Goal: Information Seeking & Learning: Learn about a topic

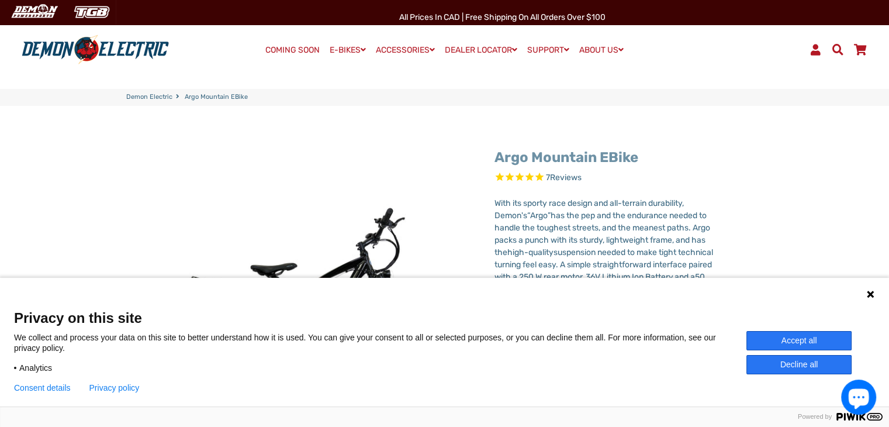
select select "******"
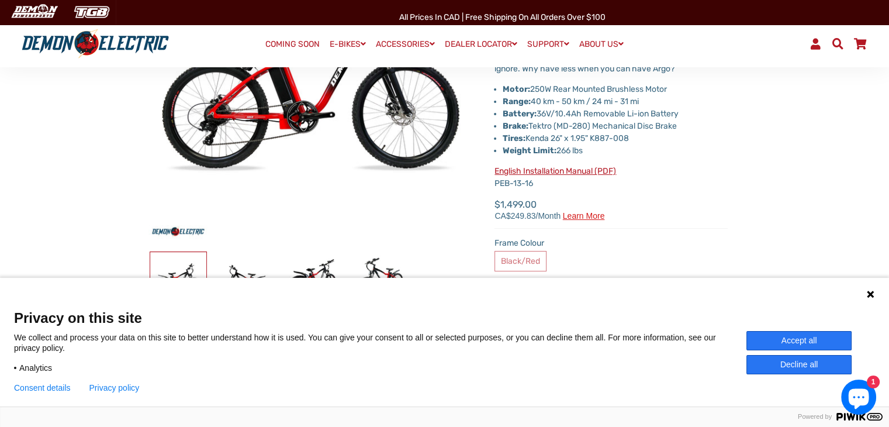
click at [802, 363] on button "Decline all" at bounding box center [798, 364] width 105 height 19
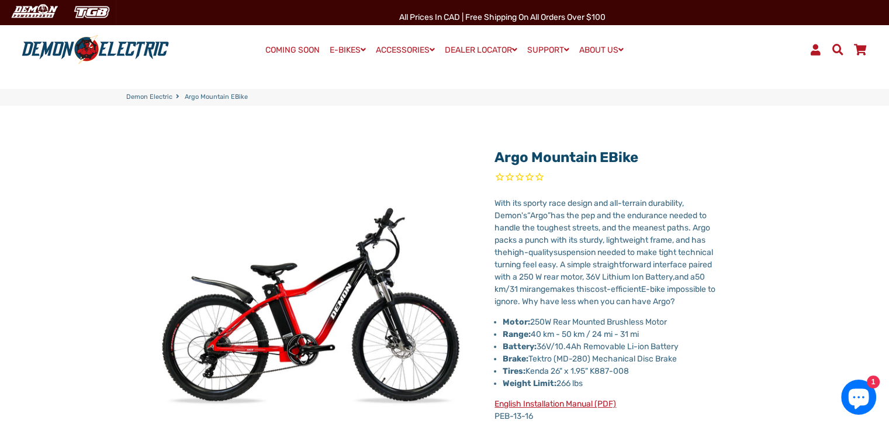
click at [163, 96] on link "Demon Electric" at bounding box center [149, 97] width 46 height 10
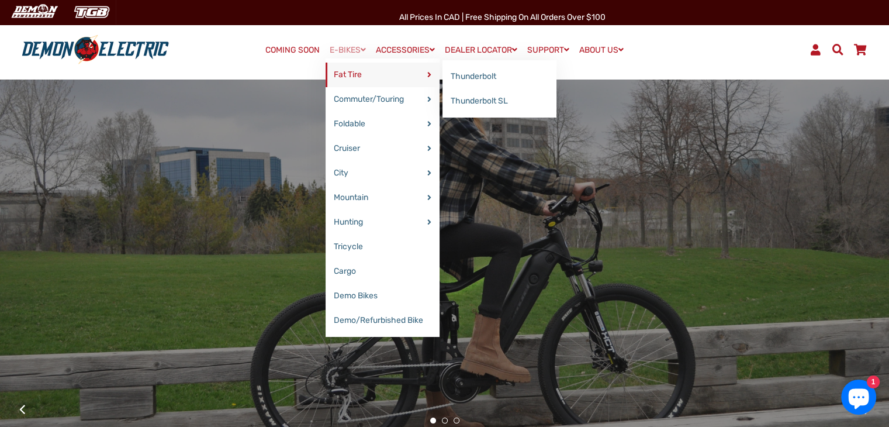
click at [348, 72] on link "Fat Tire" at bounding box center [382, 75] width 114 height 25
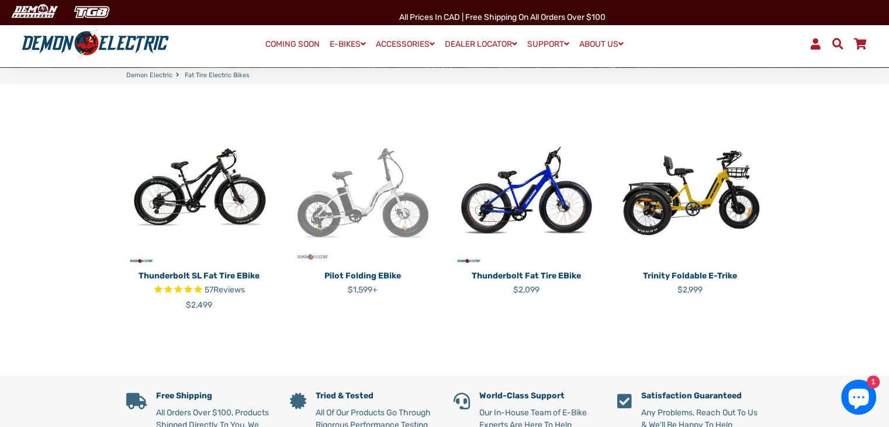
scroll to position [292, 0]
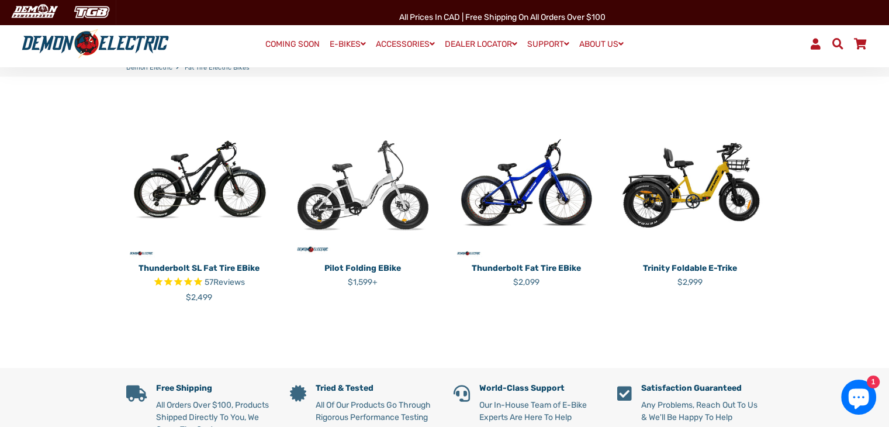
click at [369, 178] on img at bounding box center [363, 185] width 146 height 146
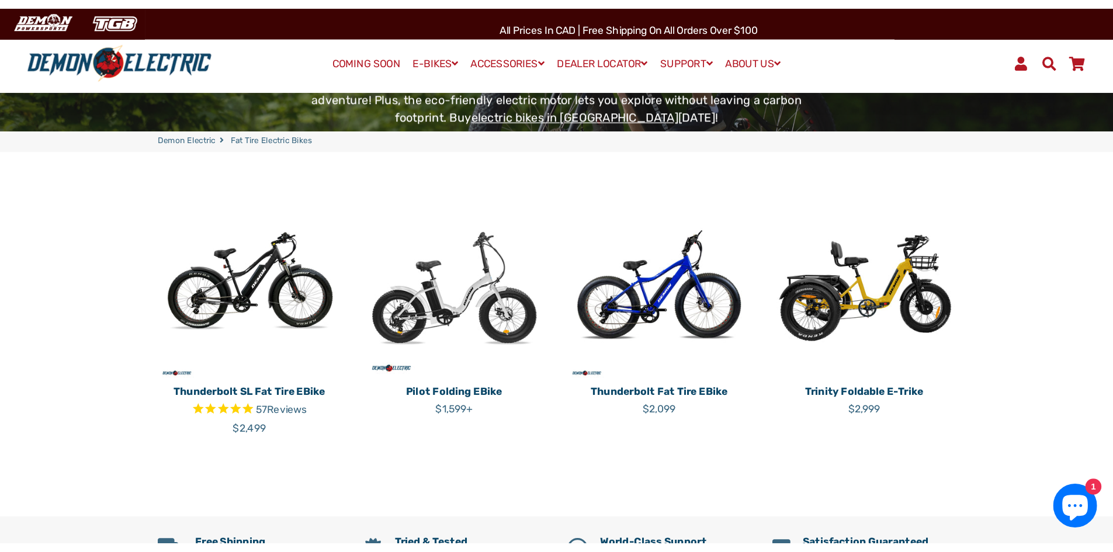
scroll to position [234, 0]
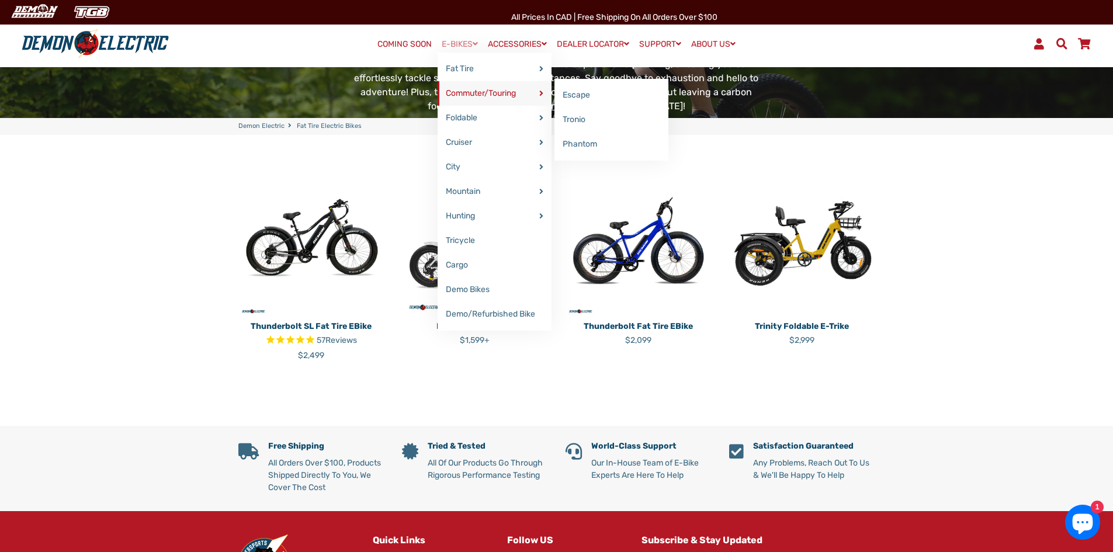
click at [511, 92] on link "Commuter/Touring" at bounding box center [495, 93] width 114 height 25
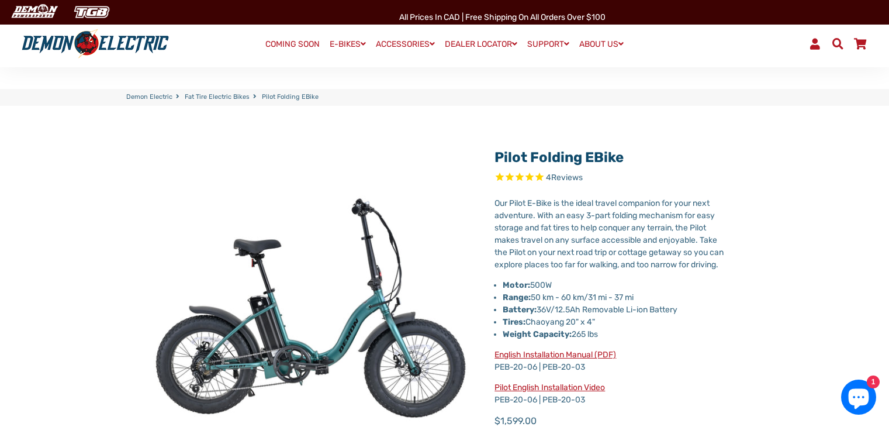
select select "******"
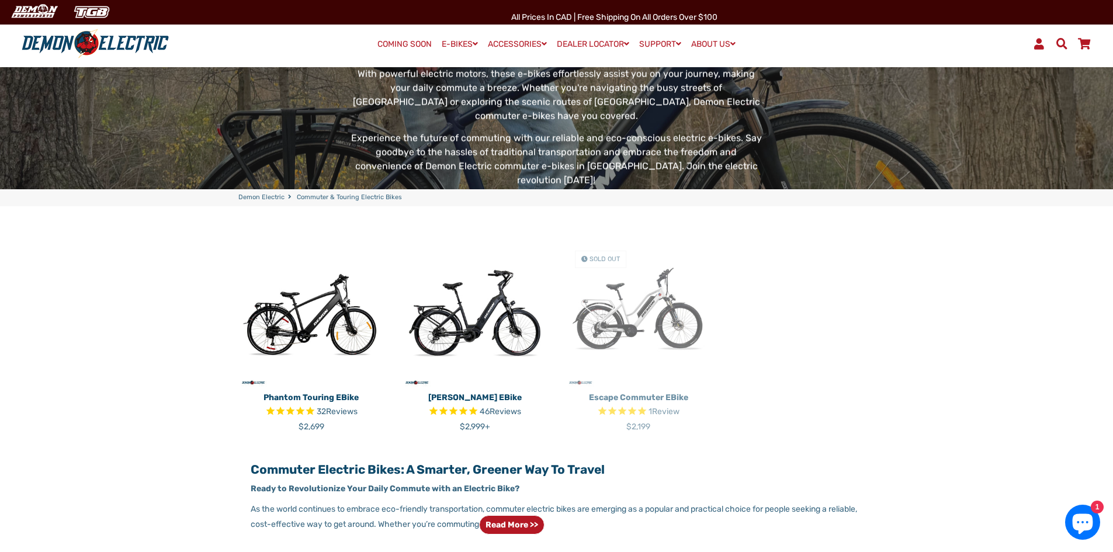
scroll to position [292, 0]
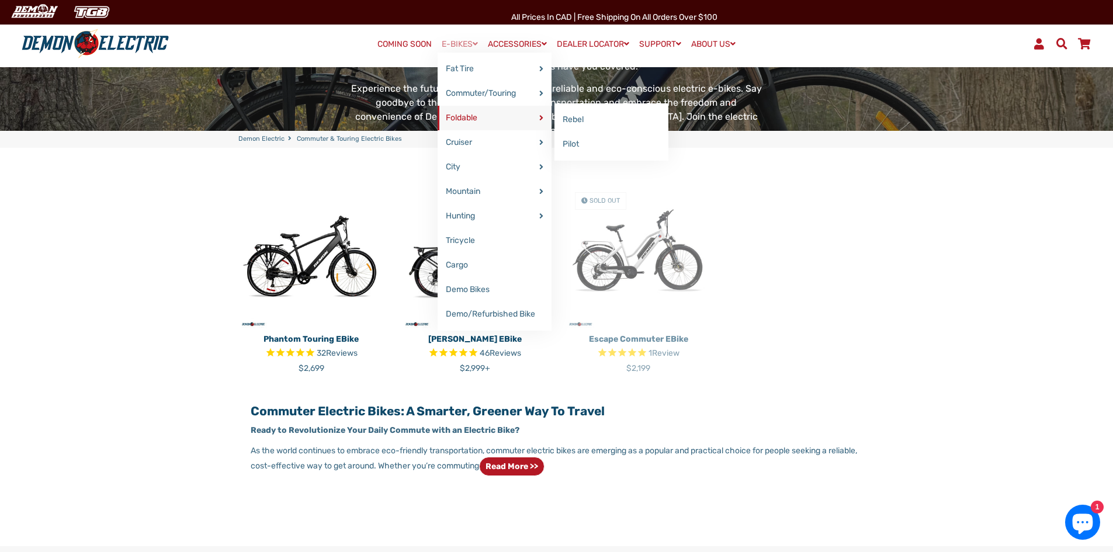
click at [459, 111] on link "Foldable" at bounding box center [495, 118] width 114 height 25
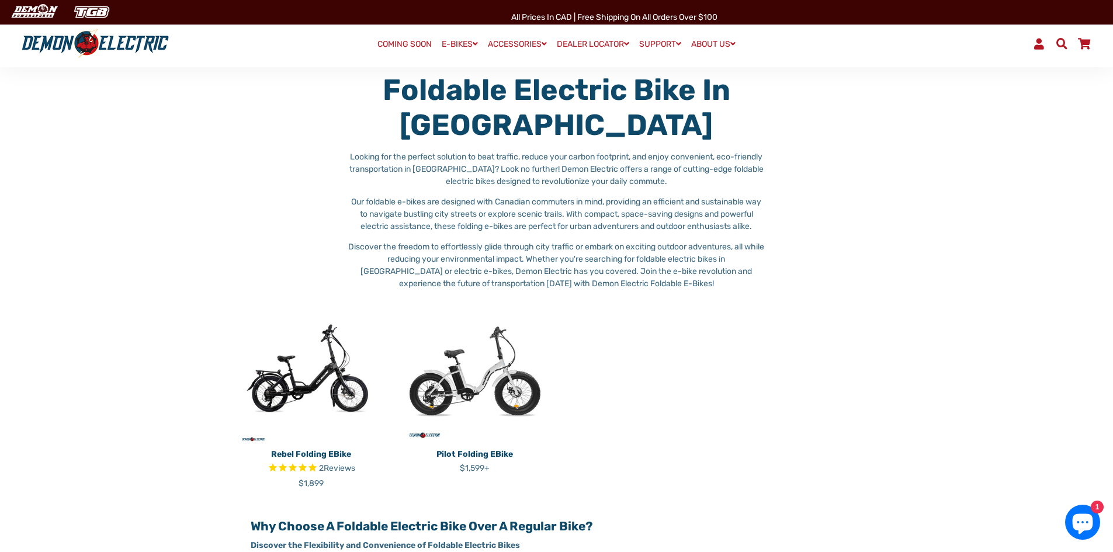
scroll to position [117, 0]
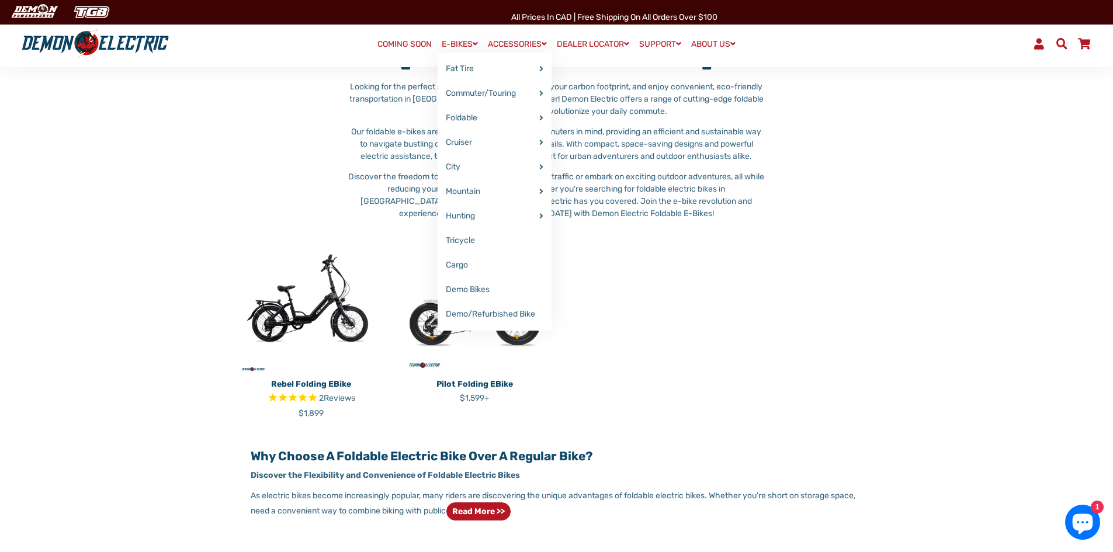
click at [457, 42] on link "E-BIKES" at bounding box center [460, 44] width 44 height 17
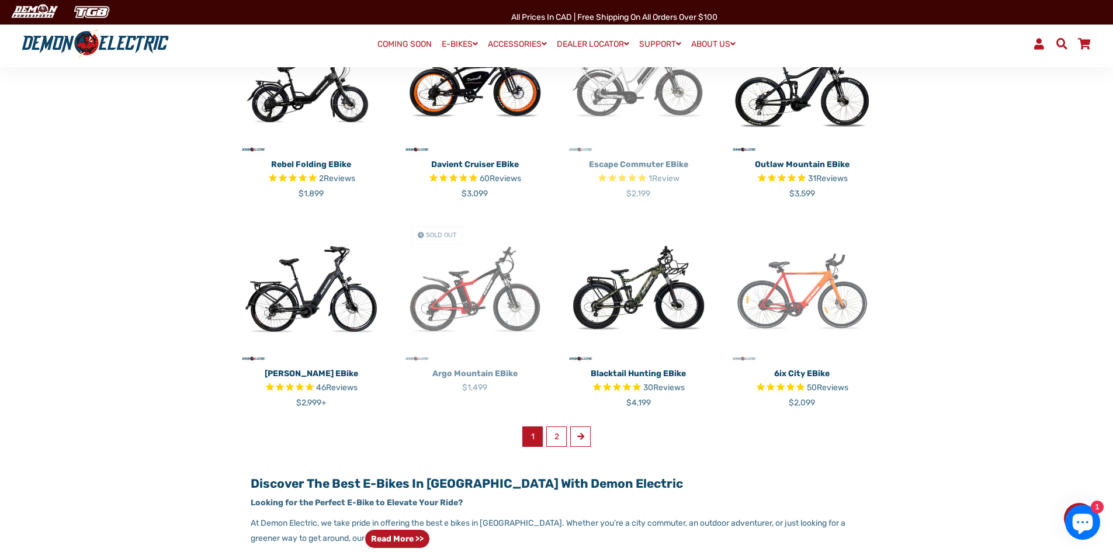
scroll to position [584, 0]
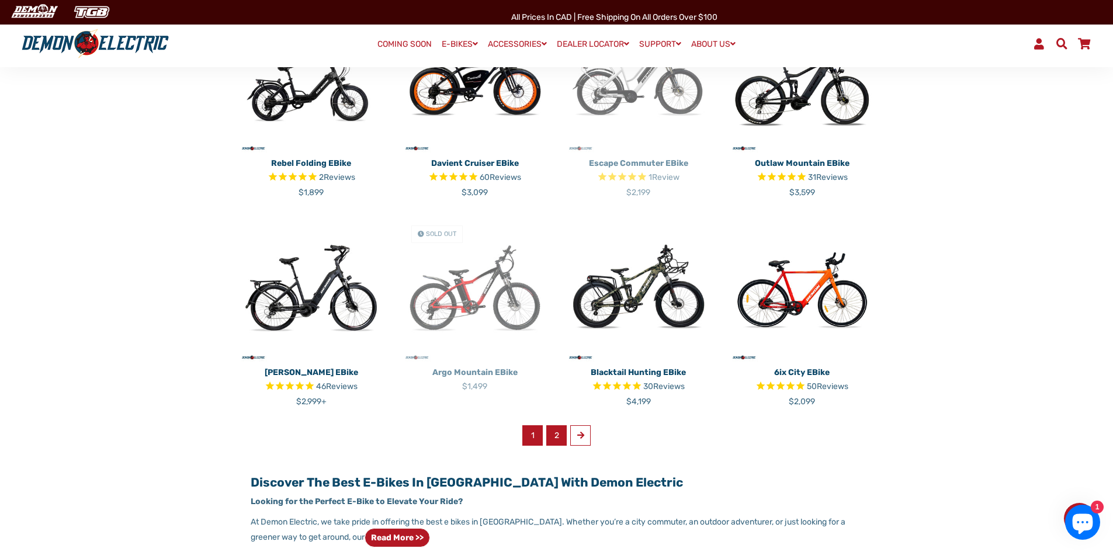
click at [552, 437] on link "2" at bounding box center [556, 435] width 20 height 20
